Goal: Transaction & Acquisition: Obtain resource

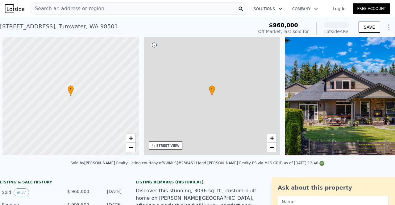
scroll to position [0, 2]
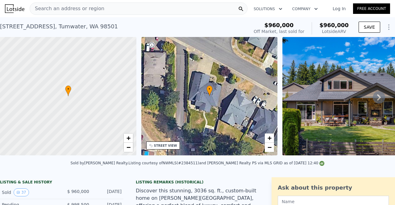
click at [140, 6] on div "Search an address or region" at bounding box center [139, 8] width 218 height 12
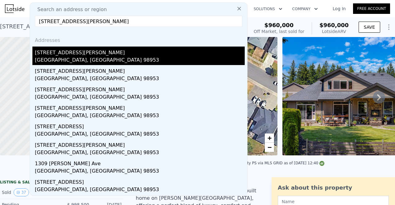
type input "[STREET_ADDRESS][PERSON_NAME]"
click at [81, 57] on div "[GEOGRAPHIC_DATA], [GEOGRAPHIC_DATA] 98953" at bounding box center [140, 61] width 210 height 9
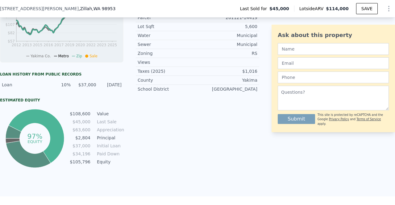
scroll to position [251, 0]
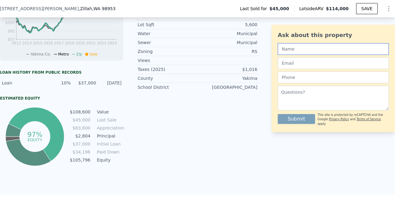
click at [381, 47] on input "text" at bounding box center [333, 49] width 111 height 12
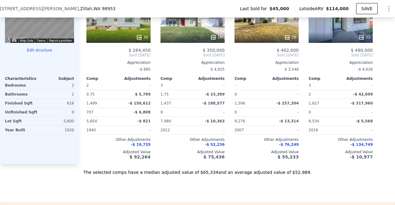
scroll to position [647, 0]
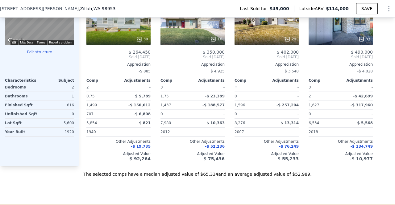
click at [42, 55] on button "Edit structure" at bounding box center [39, 52] width 69 height 5
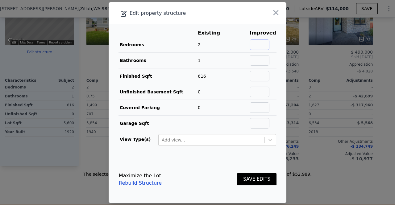
click at [262, 48] on input "text" at bounding box center [260, 45] width 20 height 11
type input "3"
click at [259, 60] on input "text" at bounding box center [260, 60] width 20 height 11
type input "2"
click at [258, 182] on button "SAVE EDITS" at bounding box center [257, 180] width 40 height 12
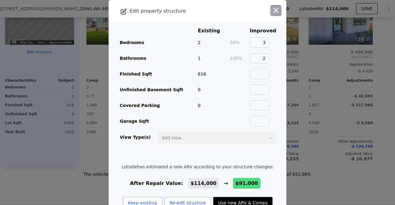
click at [272, 8] on icon "button" at bounding box center [276, 10] width 9 height 9
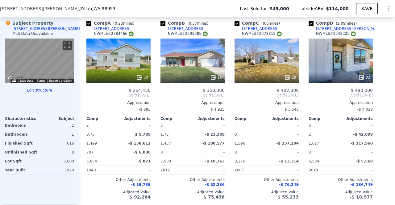
scroll to position [611, 0]
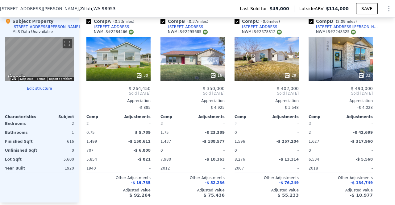
click at [262, 54] on div "29" at bounding box center [267, 59] width 64 height 44
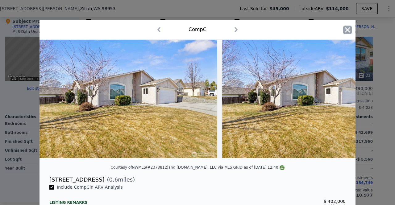
click at [347, 27] on icon "button" at bounding box center [347, 30] width 9 height 9
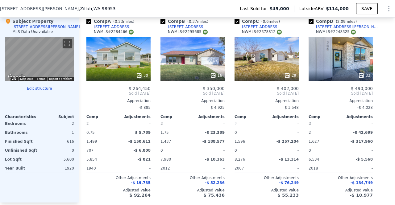
drag, startPoint x: 389, startPoint y: 100, endPoint x: 392, endPoint y: 38, distance: 62.1
click at [392, 38] on div "Search an address or region Solutions Company Open main menu Log In Free Accoun…" at bounding box center [197, 102] width 395 height 205
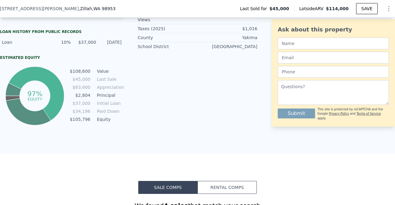
scroll to position [628, 0]
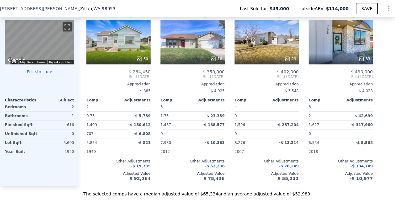
click at [27, 74] on button "Edit structure" at bounding box center [39, 72] width 69 height 5
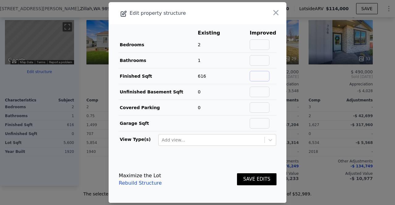
click at [253, 77] on input "text" at bounding box center [260, 76] width 20 height 11
type input "1600"
click at [246, 177] on button "SAVE EDITS" at bounding box center [257, 180] width 40 height 12
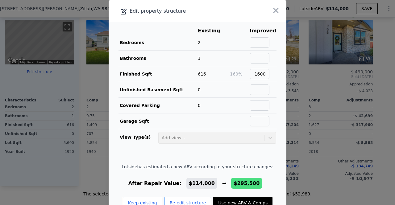
click at [242, 200] on button "Use new ARV & Comps" at bounding box center [242, 203] width 59 height 12
type input "$ 295,500"
type input "$ 225,595"
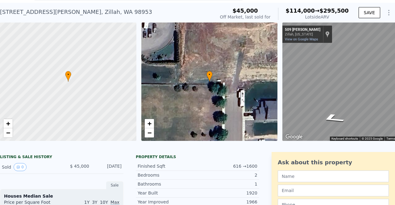
scroll to position [0, 0]
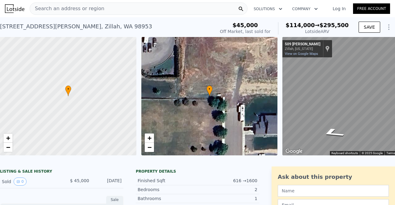
click at [166, 6] on div "Search an address or region" at bounding box center [139, 8] width 218 height 12
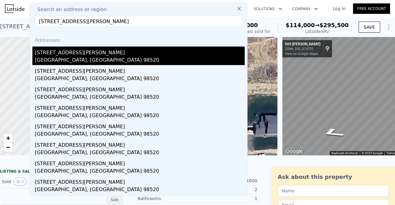
type input "[STREET_ADDRESS][PERSON_NAME]"
click at [138, 57] on div "[GEOGRAPHIC_DATA], [GEOGRAPHIC_DATA] 98520" at bounding box center [140, 61] width 210 height 9
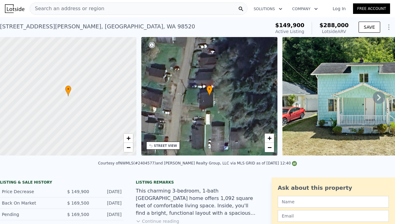
click at [385, 29] on icon "Show Options" at bounding box center [388, 26] width 7 height 7
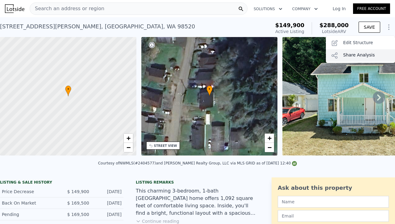
click at [351, 53] on div "Share Analysis" at bounding box center [360, 55] width 69 height 12
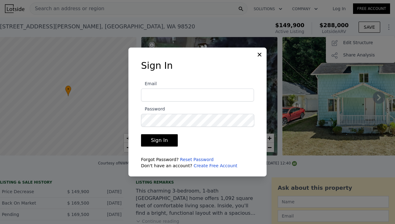
click at [216, 97] on input "Email" at bounding box center [197, 95] width 113 height 13
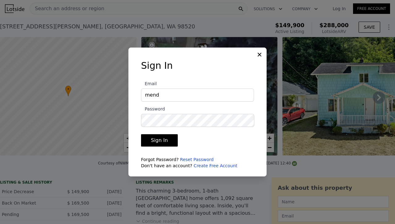
type input "[PERSON_NAME][EMAIL_ADDRESS][DOMAIN_NAME]"
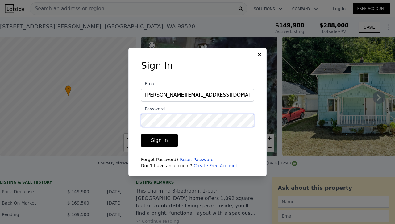
click at [141, 134] on button "Sign In" at bounding box center [159, 140] width 37 height 12
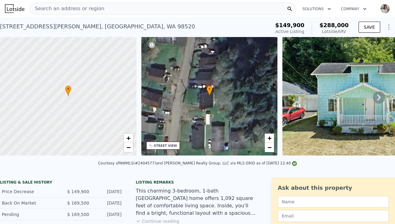
click at [385, 27] on icon "Show Options" at bounding box center [388, 26] width 7 height 7
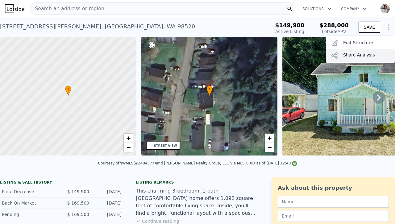
click at [361, 56] on div "Share Analysis" at bounding box center [360, 55] width 69 height 12
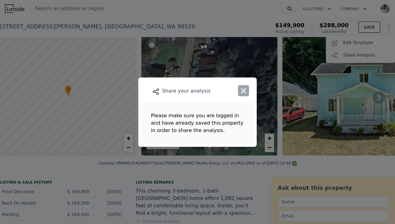
click at [246, 91] on icon "button" at bounding box center [243, 90] width 9 height 9
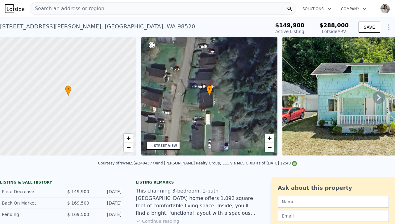
click at [385, 27] on icon "Show Options" at bounding box center [388, 26] width 7 height 7
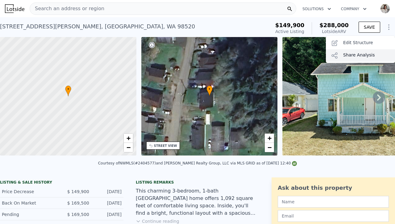
click at [351, 57] on div "Share Analysis" at bounding box center [360, 55] width 69 height 12
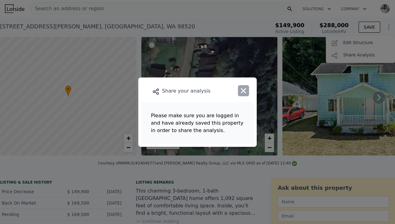
click at [247, 91] on icon "button" at bounding box center [243, 90] width 9 height 9
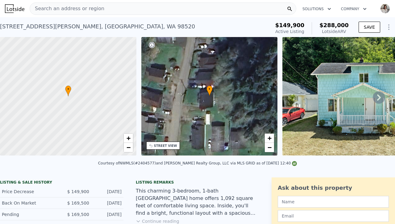
click at [381, 11] on img "button" at bounding box center [386, 9] width 10 height 10
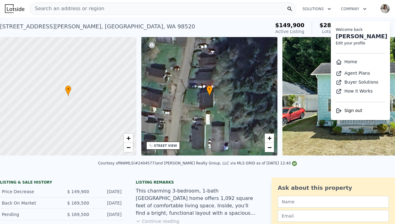
click at [348, 60] on link "Home" at bounding box center [346, 61] width 21 height 5
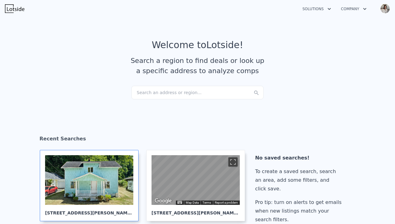
click at [114, 165] on div at bounding box center [89, 180] width 88 height 50
click at [116, 188] on div at bounding box center [89, 180] width 88 height 50
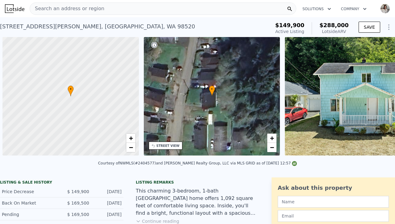
scroll to position [0, 2]
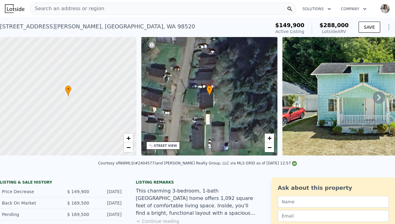
click at [386, 27] on icon "Show Options" at bounding box center [388, 26] width 7 height 7
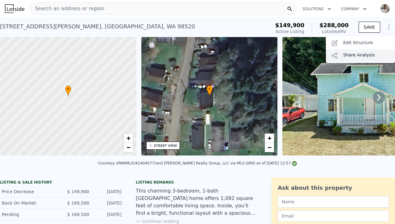
click at [352, 56] on div "Share Analysis" at bounding box center [360, 55] width 69 height 12
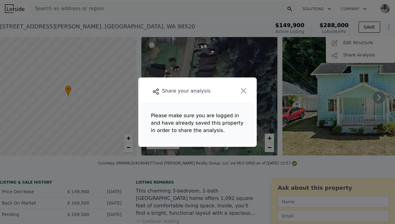
click at [253, 83] on div at bounding box center [243, 91] width 23 height 22
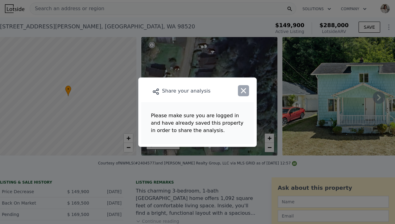
click at [243, 90] on icon "button" at bounding box center [243, 90] width 5 height 5
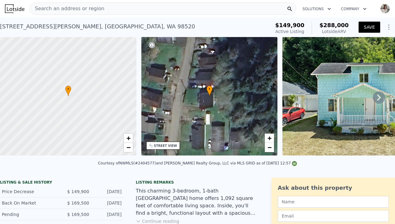
click at [359, 28] on button "SAVE" at bounding box center [370, 27] width 22 height 11
click at [385, 27] on icon "Show Options" at bounding box center [388, 26] width 7 height 7
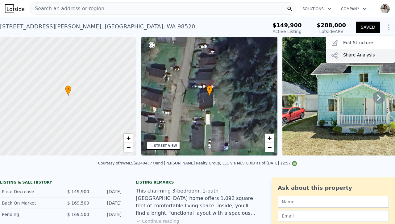
click at [352, 53] on div "Share Analysis" at bounding box center [360, 55] width 69 height 12
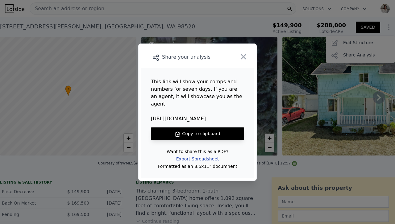
click at [209, 154] on div "Export Spreadsheet" at bounding box center [197, 159] width 53 height 11
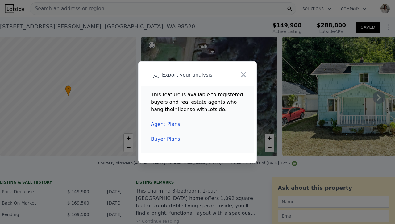
click at [171, 124] on link "Agent Plans" at bounding box center [165, 124] width 29 height 6
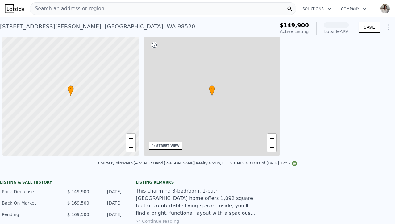
scroll to position [0, 2]
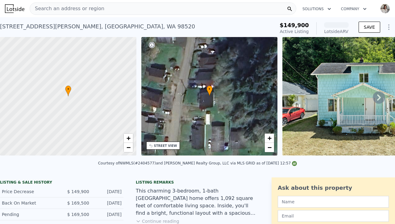
click at [381, 26] on div at bounding box center [388, 27] width 15 height 12
click at [385, 28] on icon "Show Options" at bounding box center [388, 26] width 7 height 7
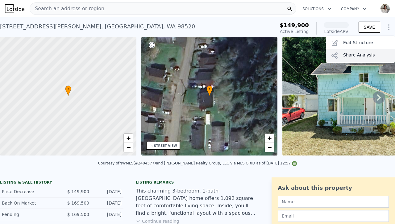
click at [349, 59] on div "Share Analysis" at bounding box center [360, 55] width 69 height 12
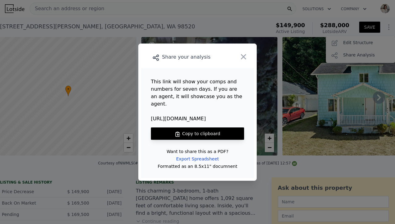
click at [229, 130] on button "Copy to clipboard" at bounding box center [197, 134] width 93 height 12
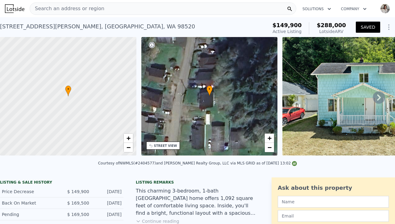
click at [373, 98] on icon at bounding box center [379, 97] width 12 height 12
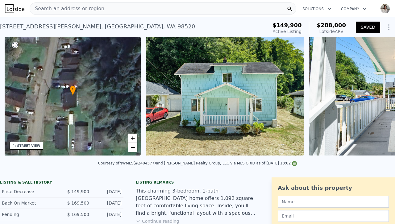
scroll to position [0, 144]
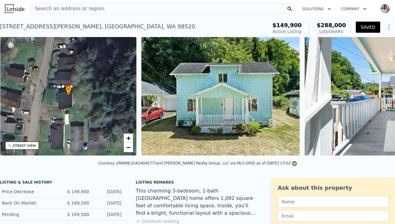
click at [373, 99] on img at bounding box center [394, 96] width 178 height 119
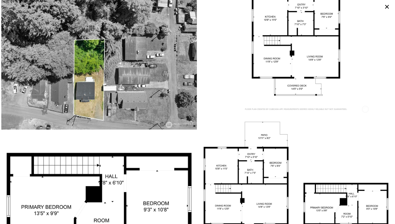
scroll to position [2504, 0]
